Goal: Information Seeking & Learning: Learn about a topic

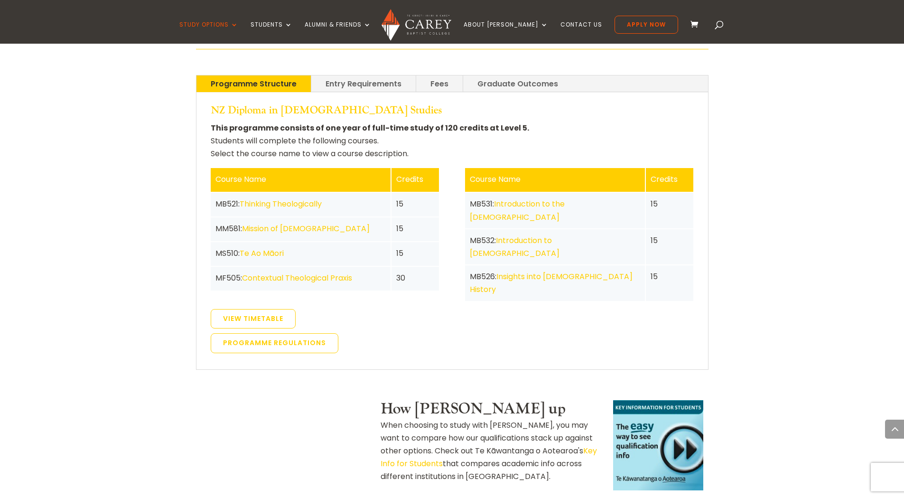
scroll to position [1852, 0]
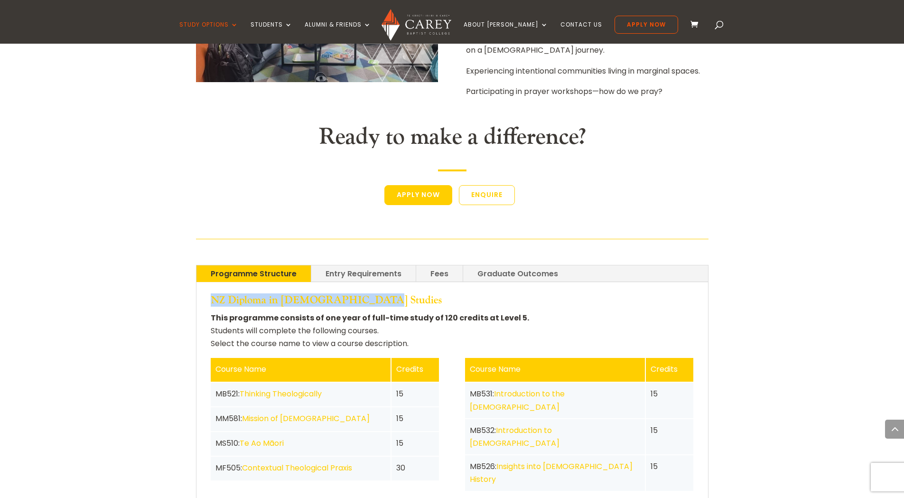
drag, startPoint x: 212, startPoint y: 201, endPoint x: 355, endPoint y: 201, distance: 142.9
click at [355, 294] on h4 "NZ Diploma in [DEMOGRAPHIC_DATA] Studies" at bounding box center [452, 302] width 483 height 17
drag, startPoint x: 355, startPoint y: 201, endPoint x: 348, endPoint y: 201, distance: 6.2
copy h4 "NZ Diploma in [DEMOGRAPHIC_DATA] Studies"
click at [541, 265] on link "Graduate Outcomes" at bounding box center [517, 273] width 109 height 17
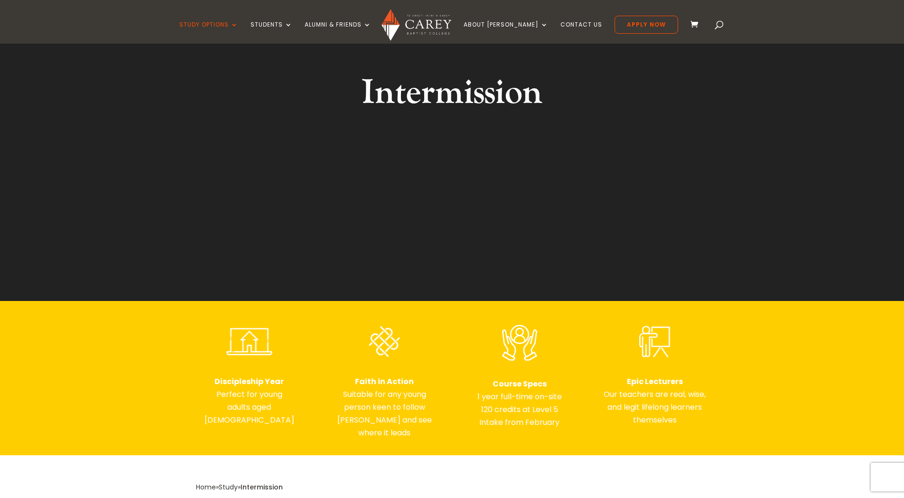
scroll to position [0, 0]
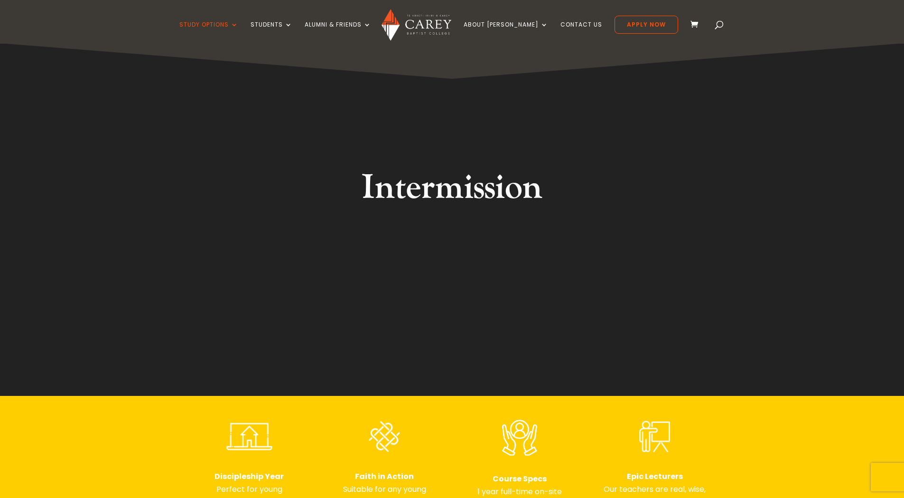
click at [432, 22] on img at bounding box center [417, 25] width 70 height 32
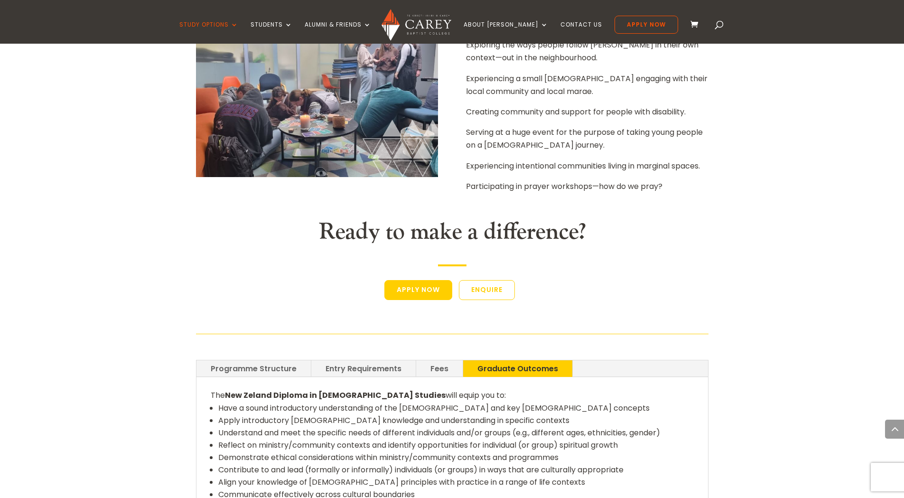
scroll to position [1899, 0]
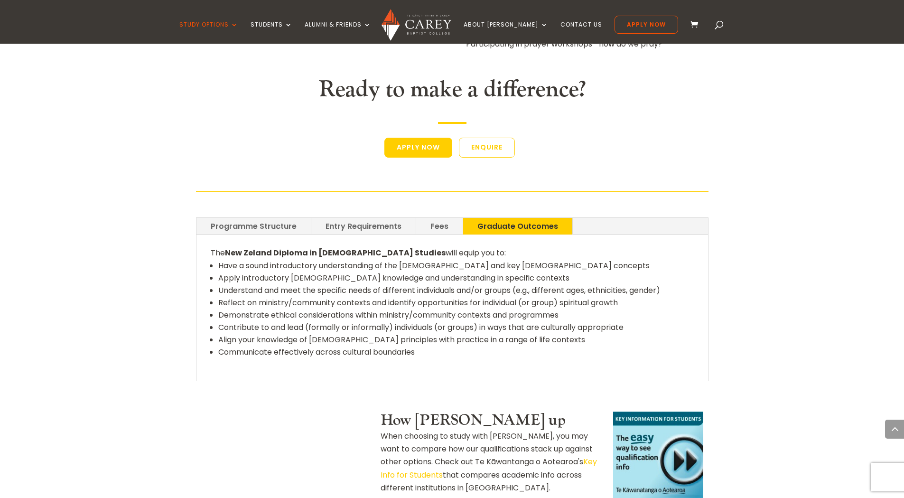
click at [239, 218] on link "Programme Structure" at bounding box center [254, 226] width 114 height 17
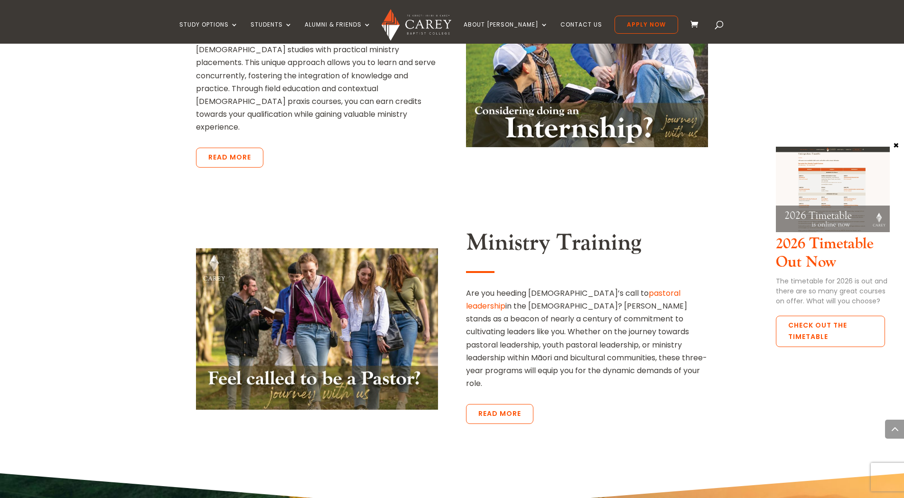
scroll to position [1994, 0]
